Goal: Transaction & Acquisition: Download file/media

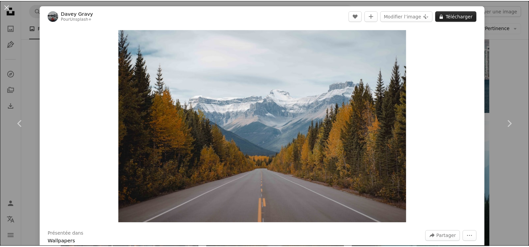
scroll to position [1499, 0]
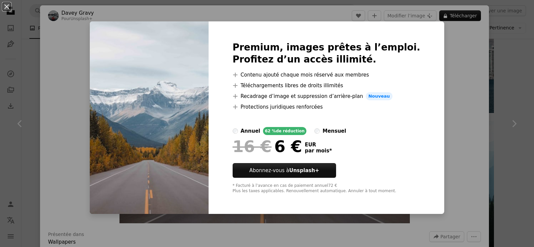
drag, startPoint x: 5, startPoint y: 4, endPoint x: 153, endPoint y: 73, distance: 163.0
click at [5, 4] on button "An X shape" at bounding box center [7, 7] width 8 height 8
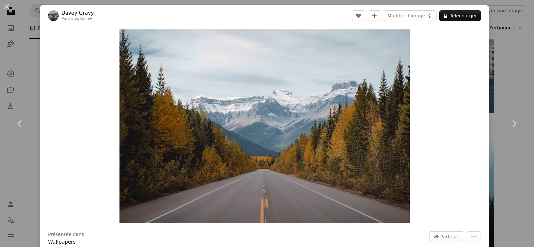
click at [3, 6] on button "An X shape" at bounding box center [7, 7] width 8 height 8
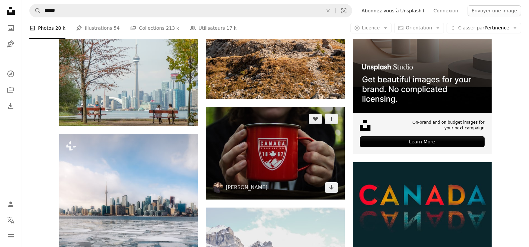
scroll to position [2368, 0]
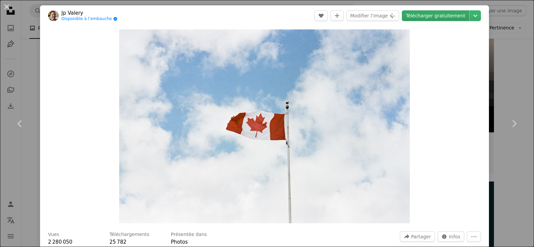
click at [425, 16] on link "Télécharger gratuitement" at bounding box center [435, 15] width 67 height 11
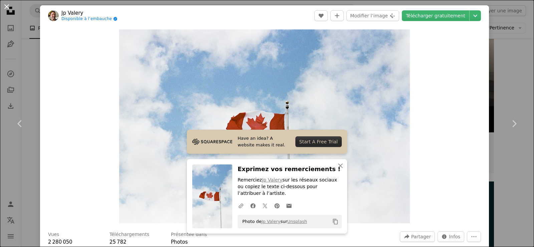
click at [7, 4] on button "An X shape" at bounding box center [7, 7] width 8 height 8
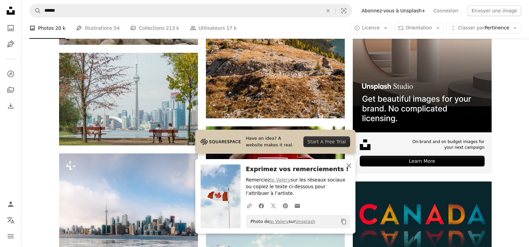
click at [352, 165] on icon "An X shape" at bounding box center [349, 166] width 8 height 8
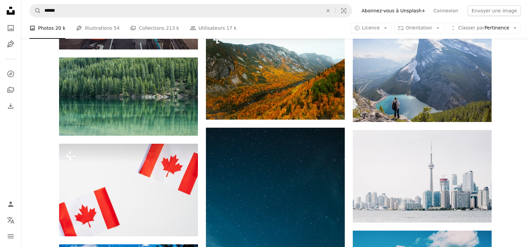
scroll to position [4873, 0]
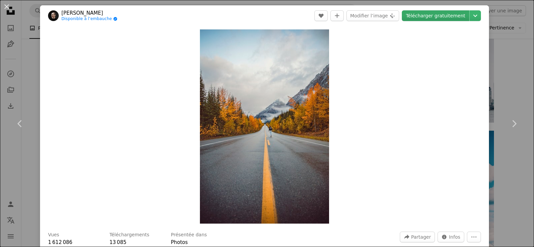
click at [423, 17] on link "Télécharger gratuitement" at bounding box center [435, 15] width 67 height 11
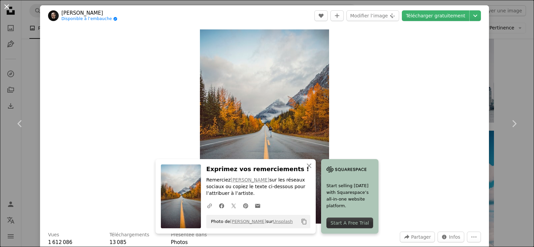
click at [3, 5] on button "An X shape" at bounding box center [7, 7] width 8 height 8
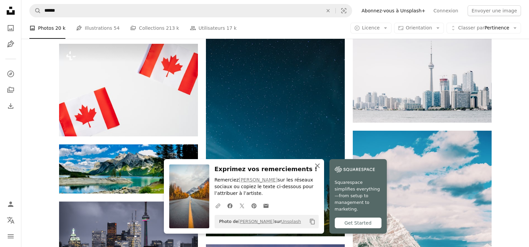
drag, startPoint x: 349, startPoint y: 165, endPoint x: 359, endPoint y: 154, distance: 14.2
click at [322, 165] on icon "An X shape" at bounding box center [318, 166] width 8 height 8
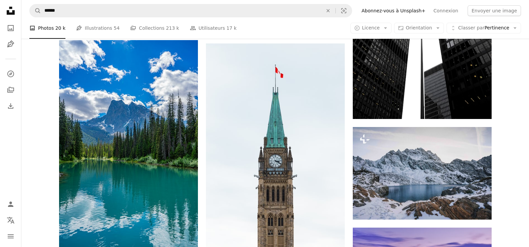
scroll to position [7612, 0]
